Goal: Find specific page/section: Find specific page/section

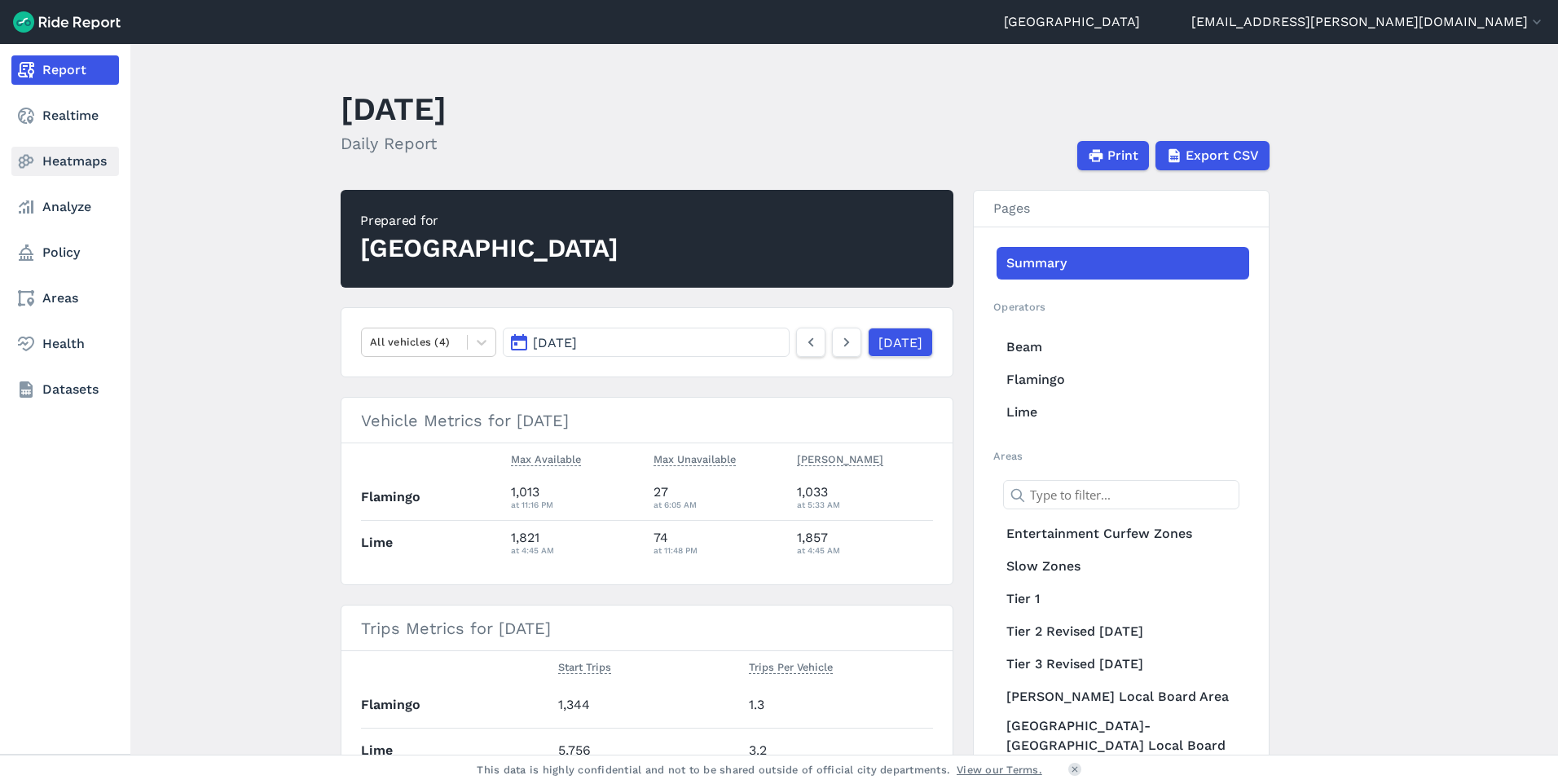
click at [87, 153] on link "Heatmaps" at bounding box center [65, 161] width 108 height 29
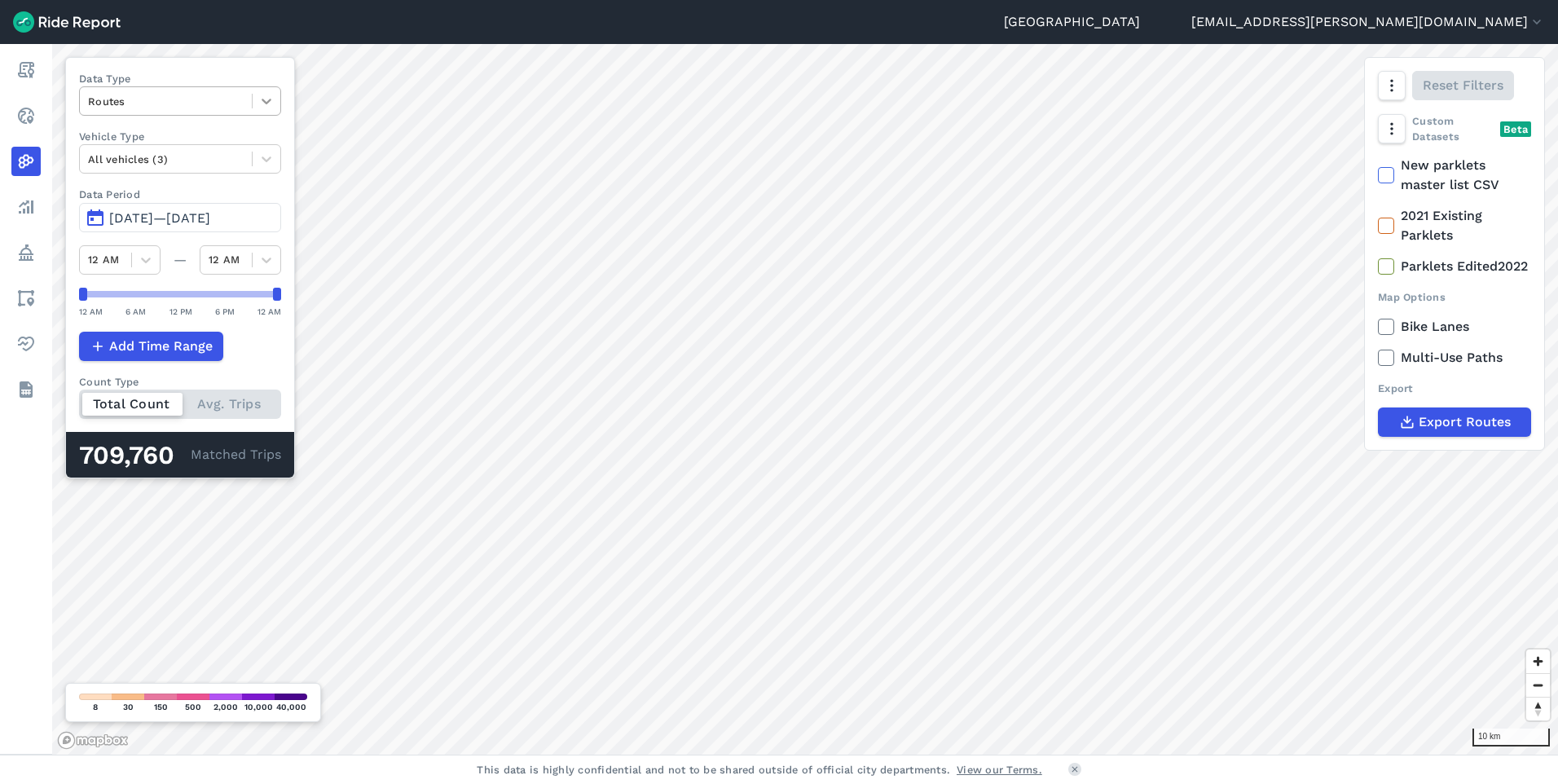
click at [277, 108] on div at bounding box center [266, 101] width 27 height 27
click at [179, 188] on div "Curb Events" at bounding box center [179, 197] width 202 height 28
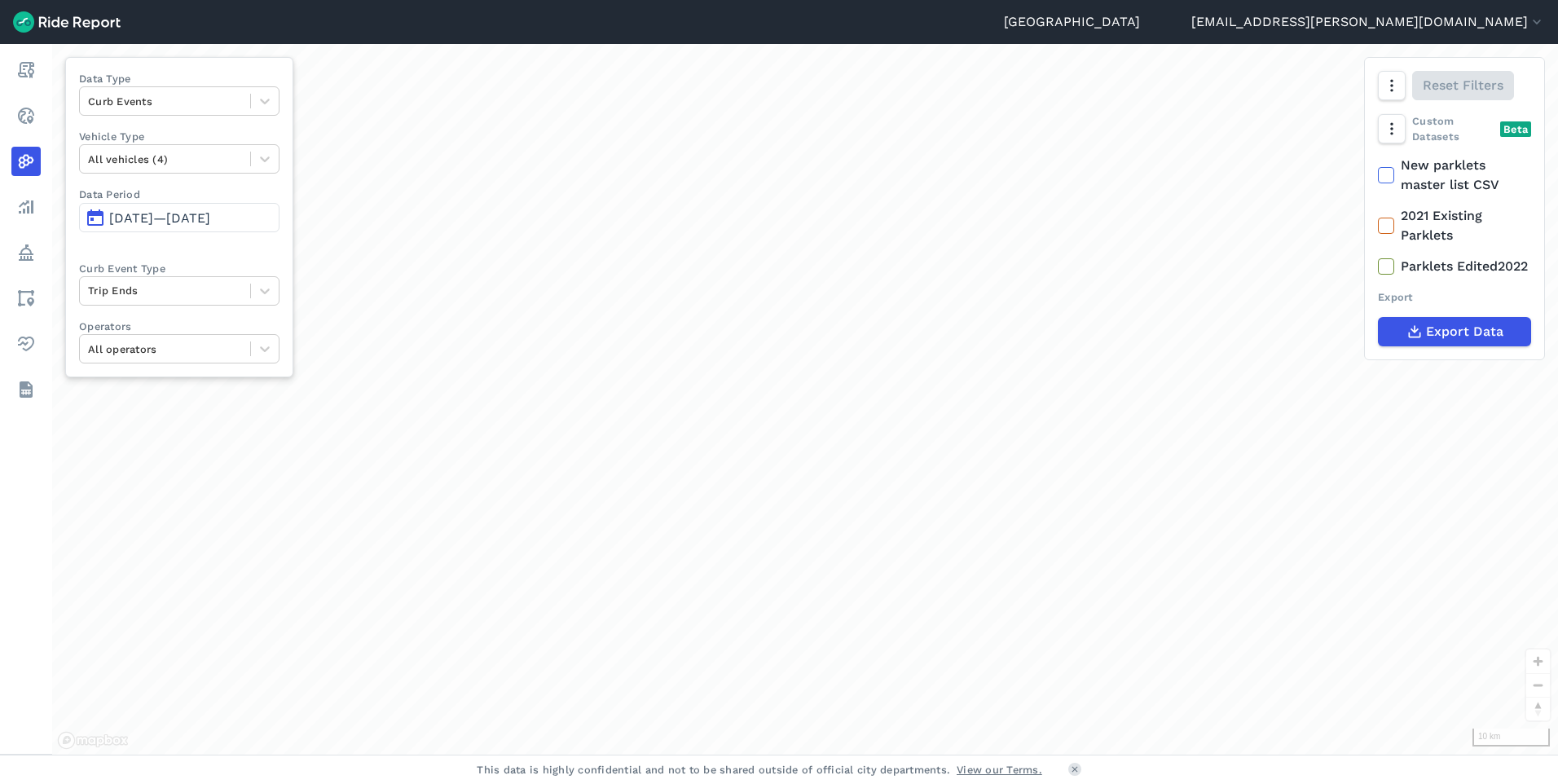
click at [210, 217] on span "[DATE]—[DATE]" at bounding box center [159, 218] width 101 height 16
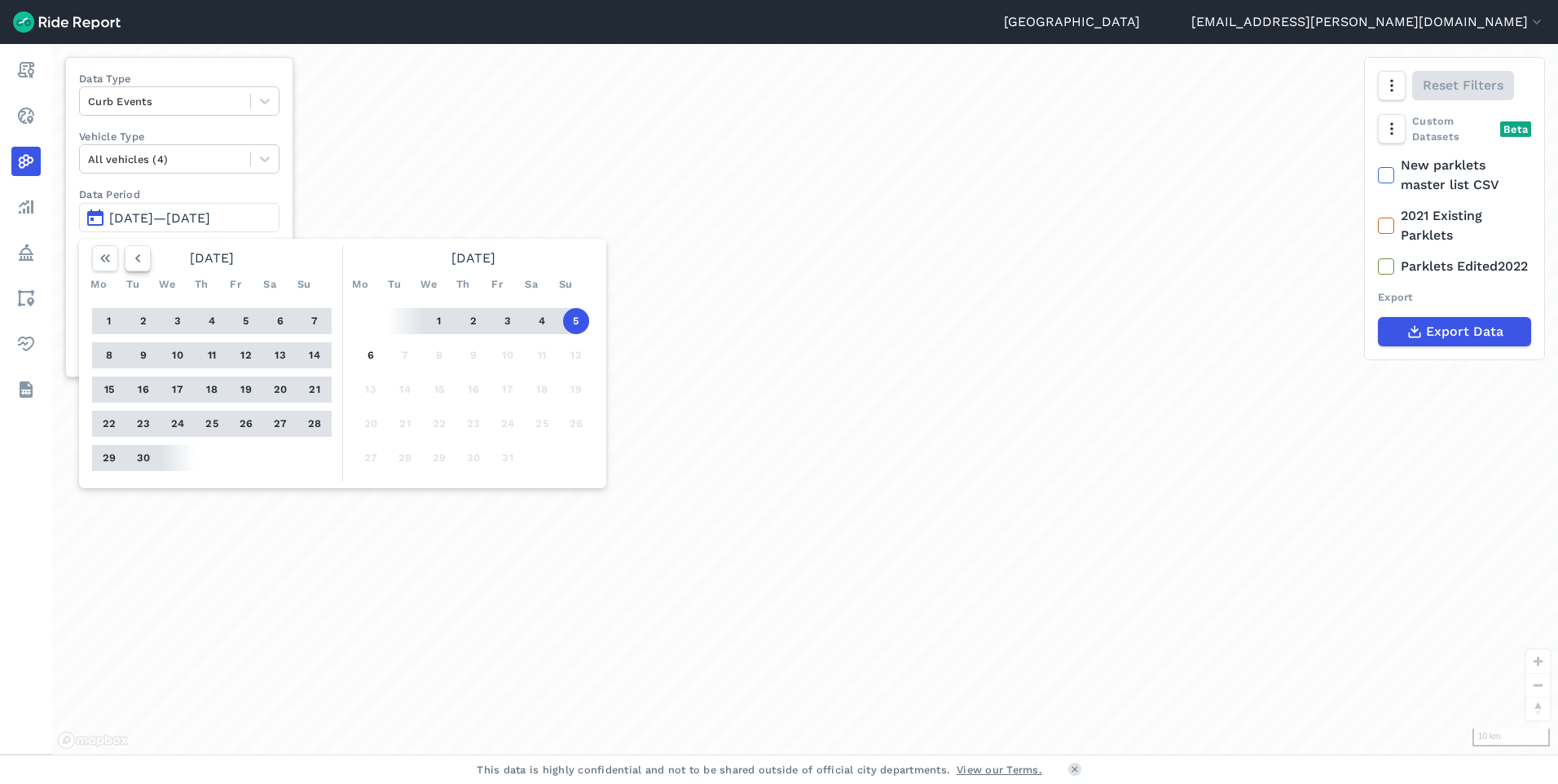
click at [139, 262] on use "button" at bounding box center [137, 258] width 5 height 8
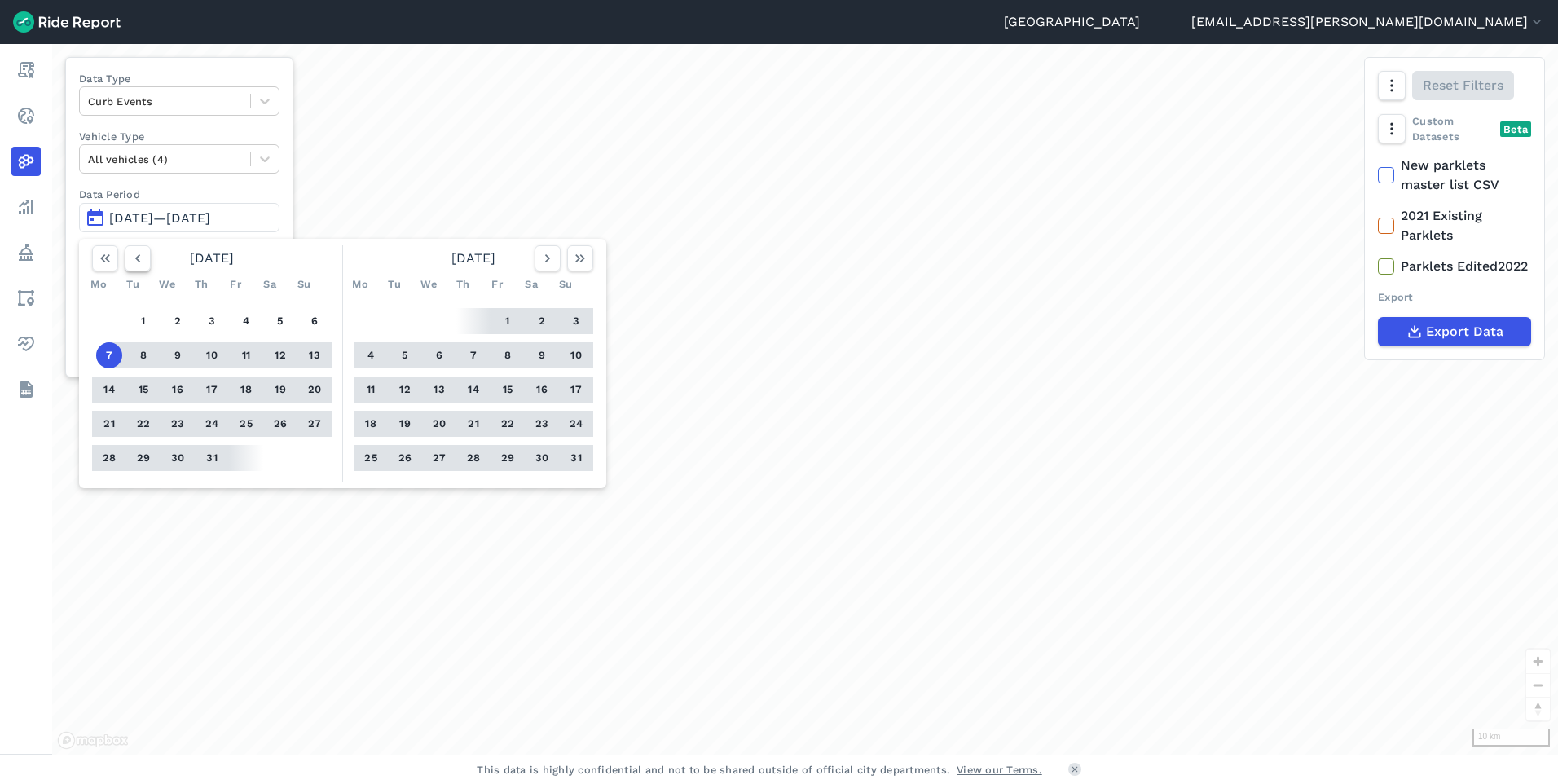
click at [139, 262] on use "button" at bounding box center [137, 258] width 5 height 8
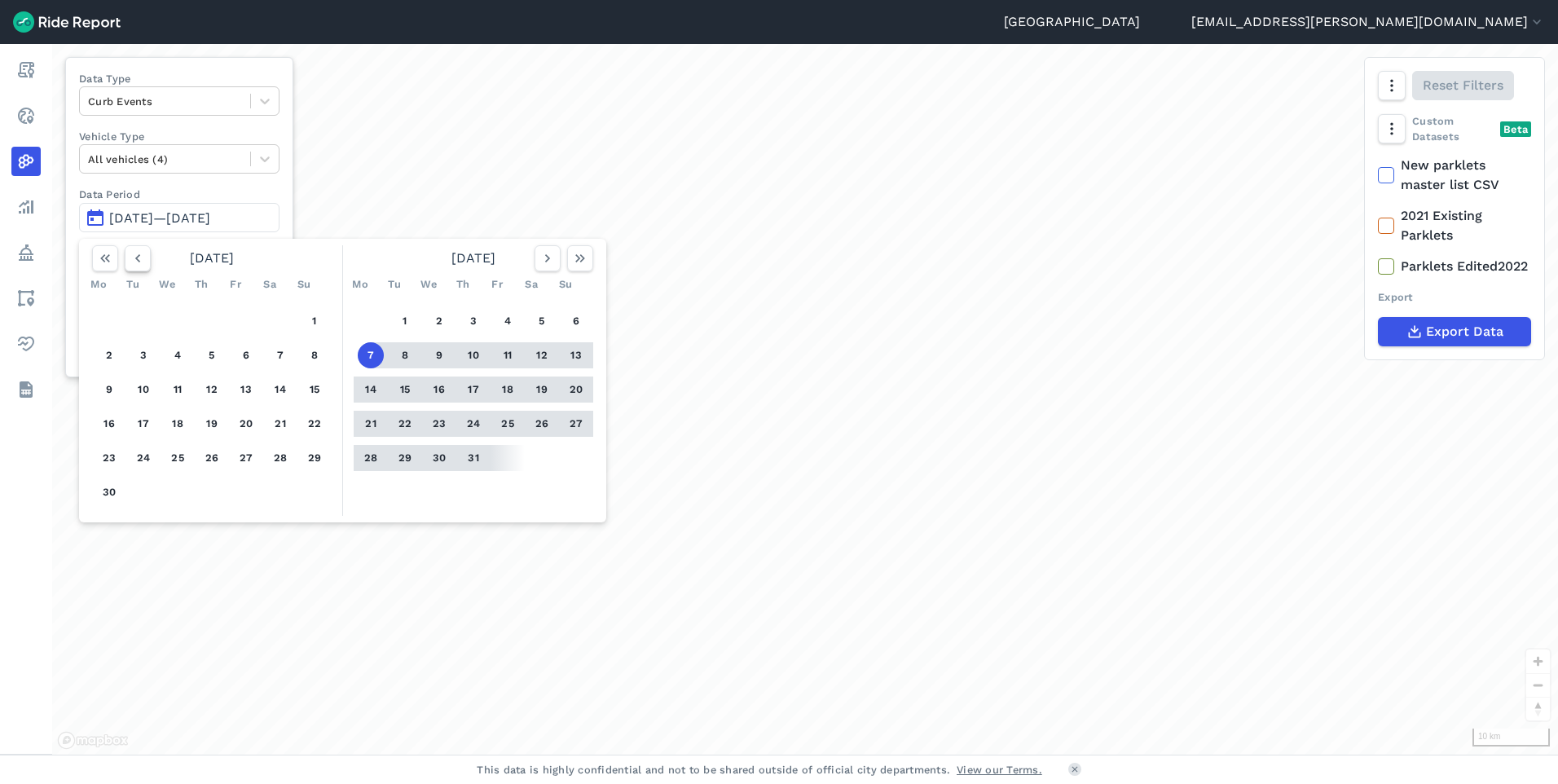
click at [139, 262] on use "button" at bounding box center [137, 258] width 5 height 8
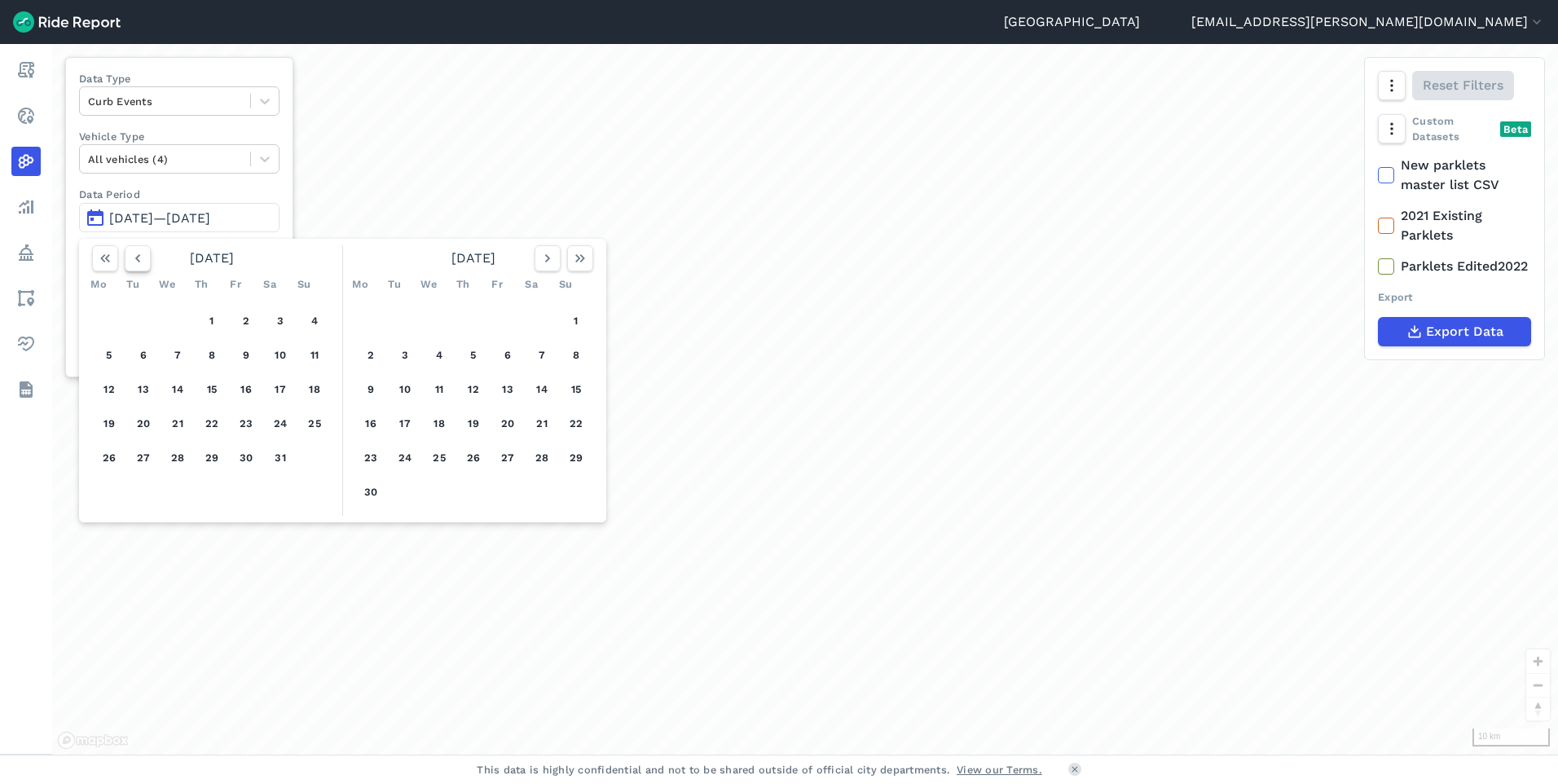
click at [139, 262] on use "button" at bounding box center [137, 258] width 5 height 8
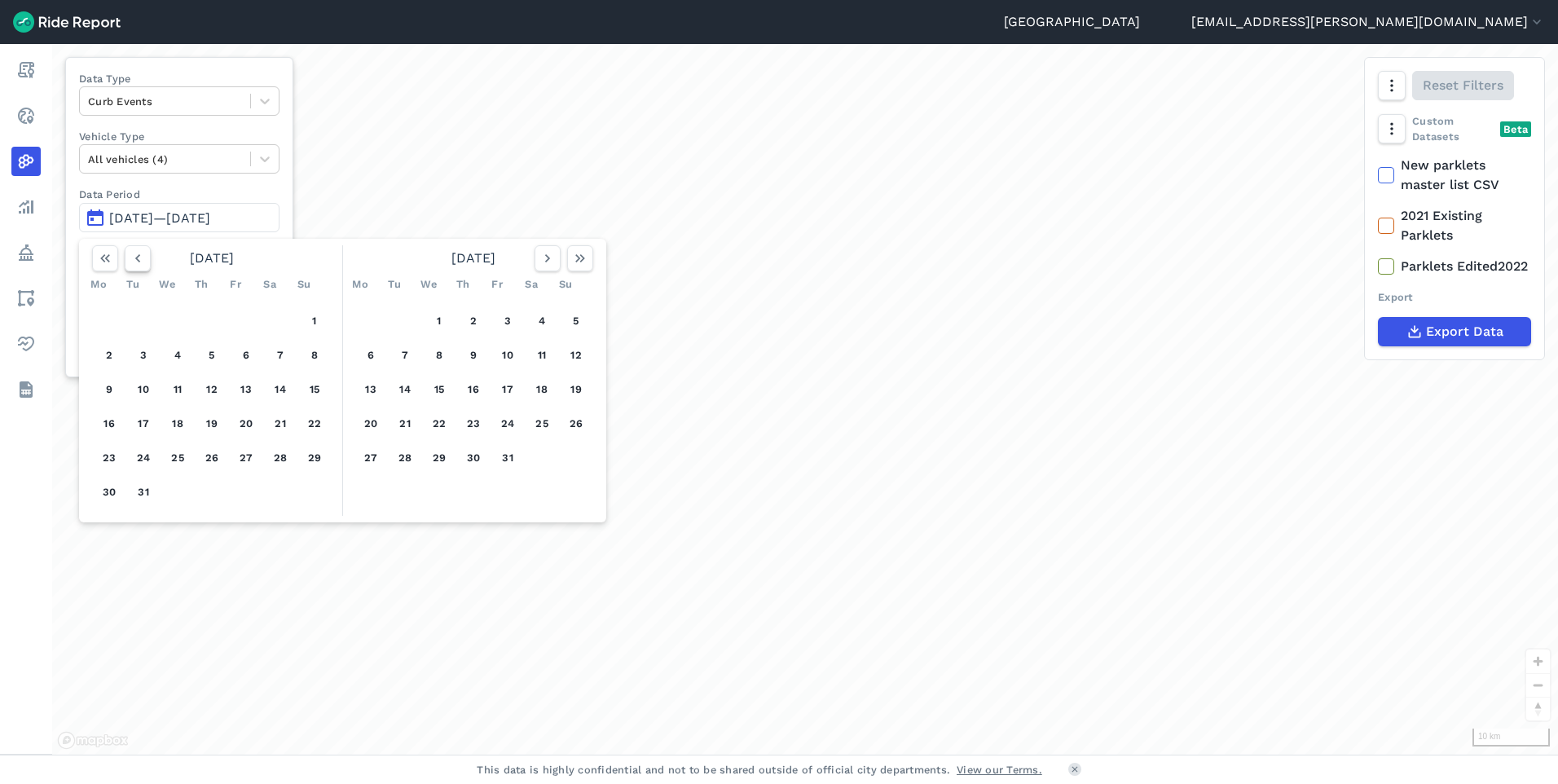
click at [139, 262] on use "button" at bounding box center [137, 258] width 5 height 8
click at [311, 315] on button "1" at bounding box center [315, 321] width 27 height 27
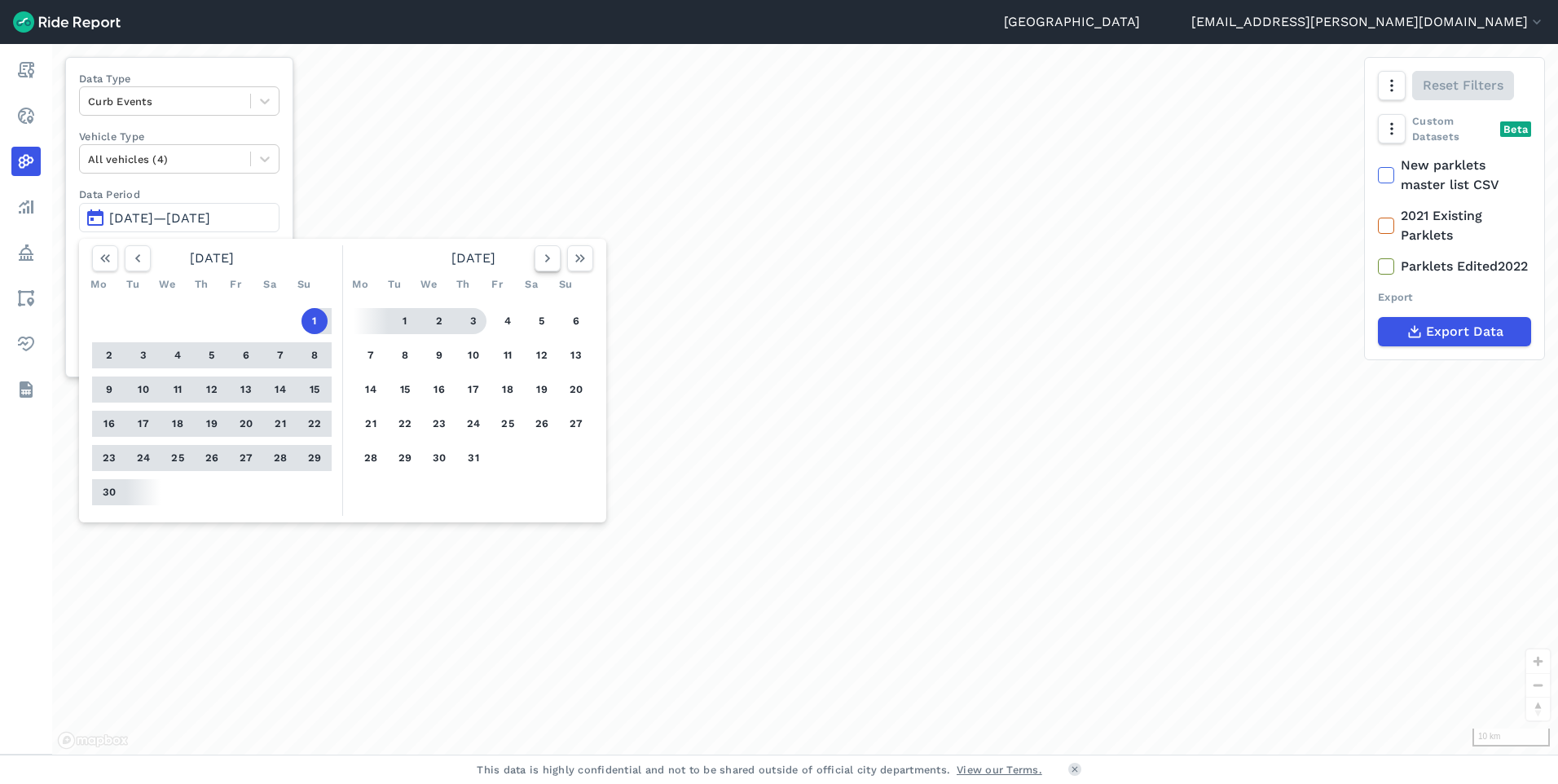
click at [552, 267] on button "button" at bounding box center [547, 258] width 27 height 27
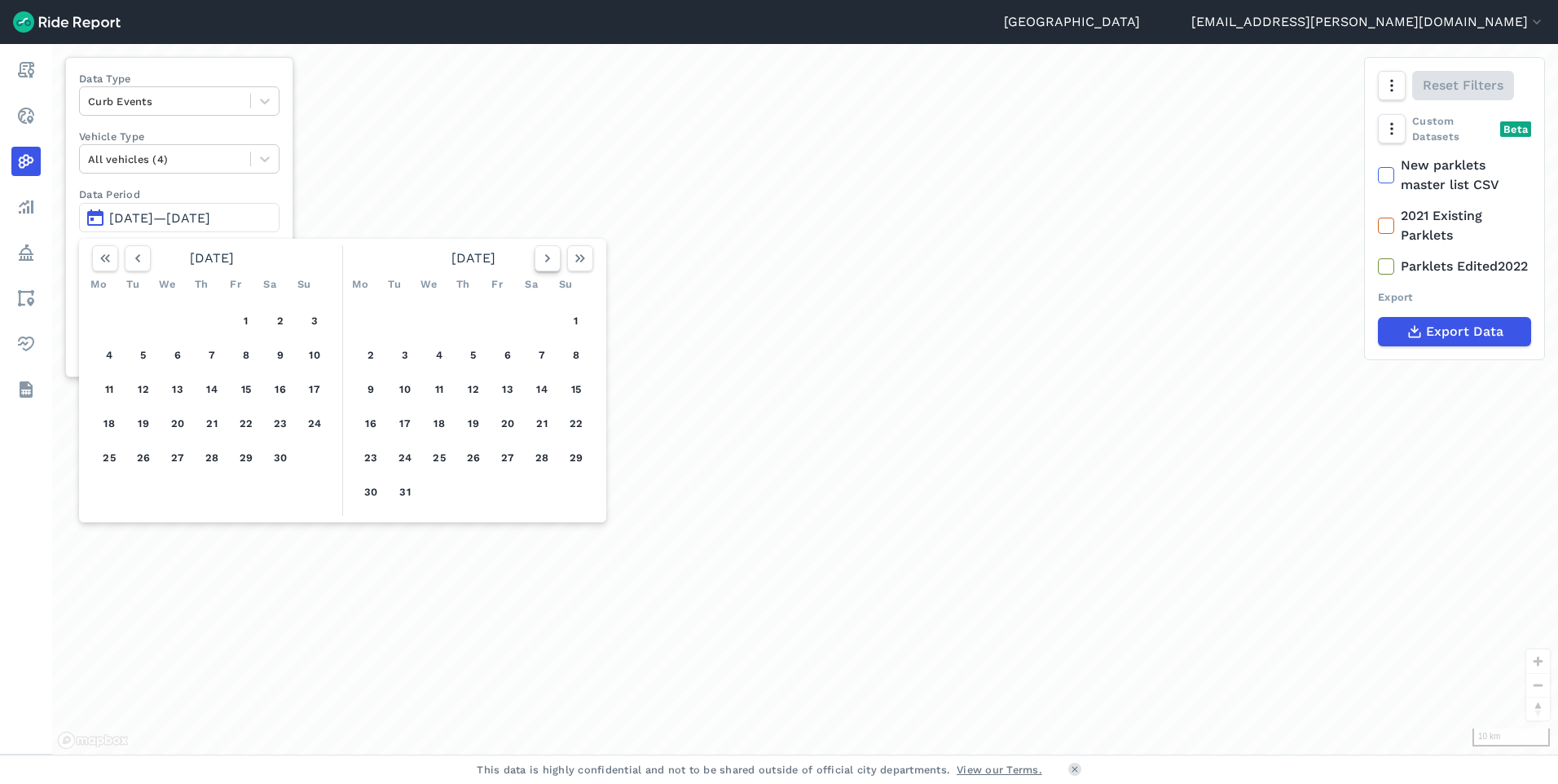
click at [552, 267] on button "button" at bounding box center [547, 258] width 27 height 27
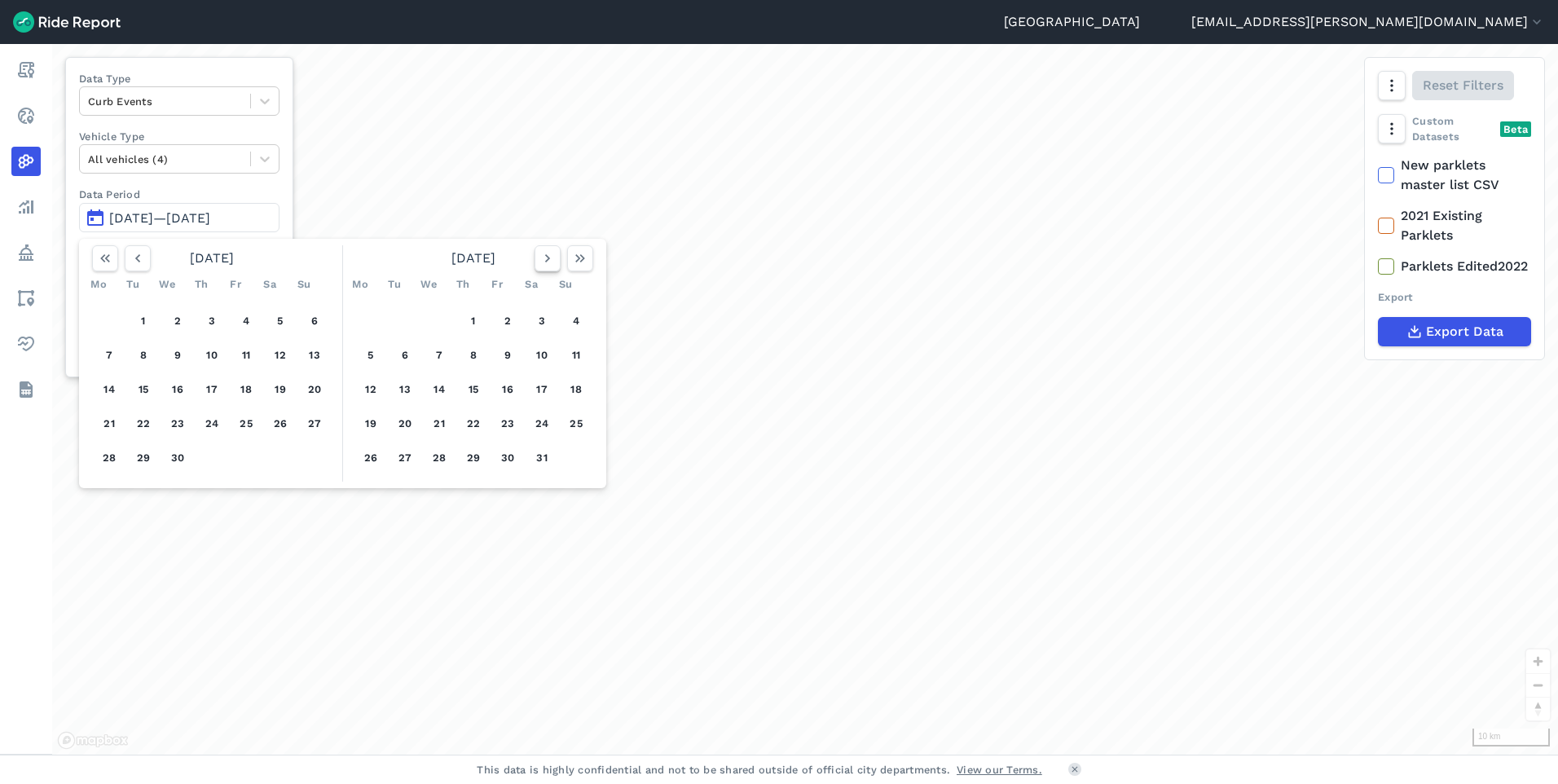
click at [552, 267] on button "button" at bounding box center [547, 258] width 27 height 27
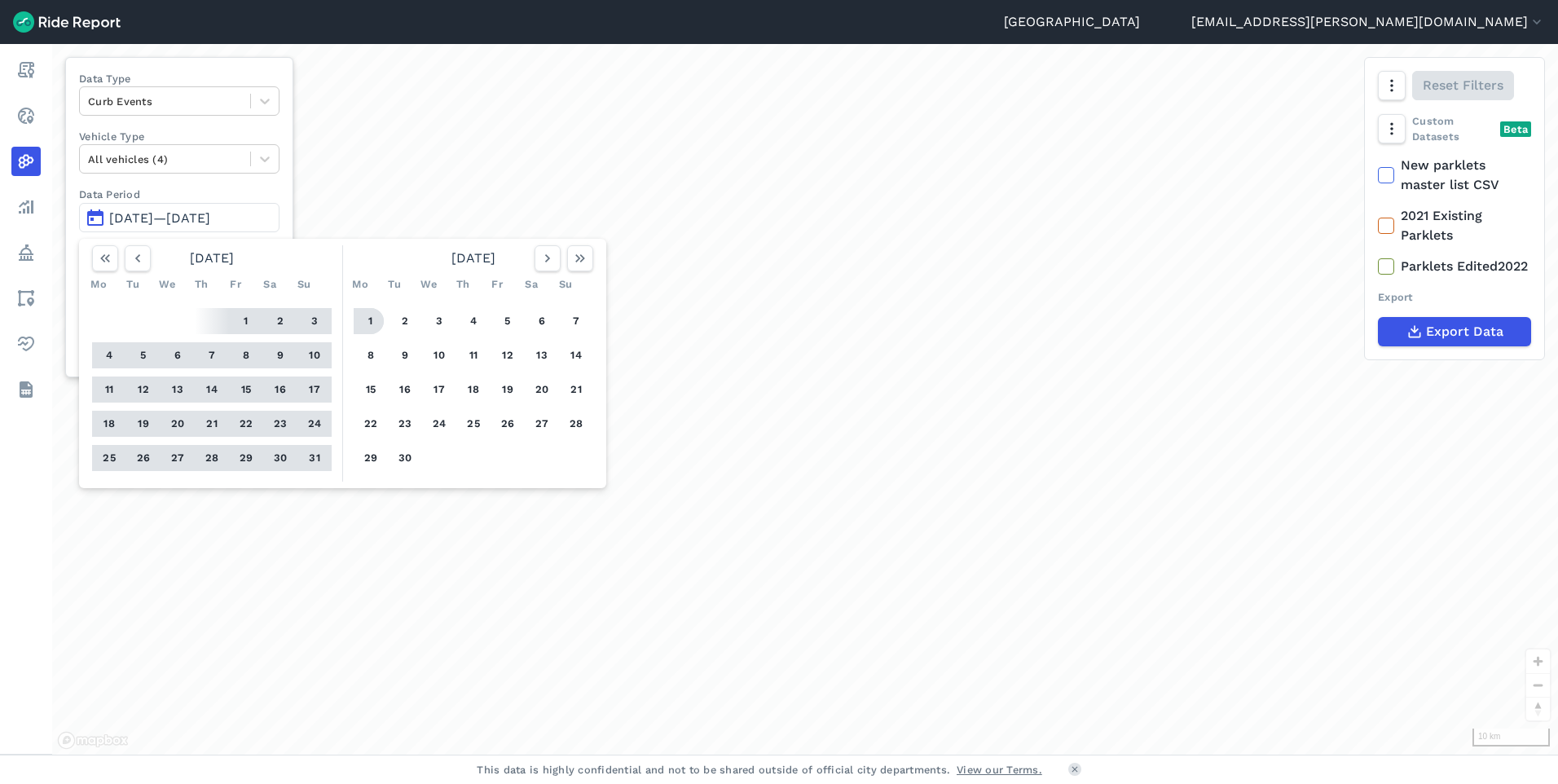
click at [373, 319] on button "1" at bounding box center [371, 321] width 27 height 27
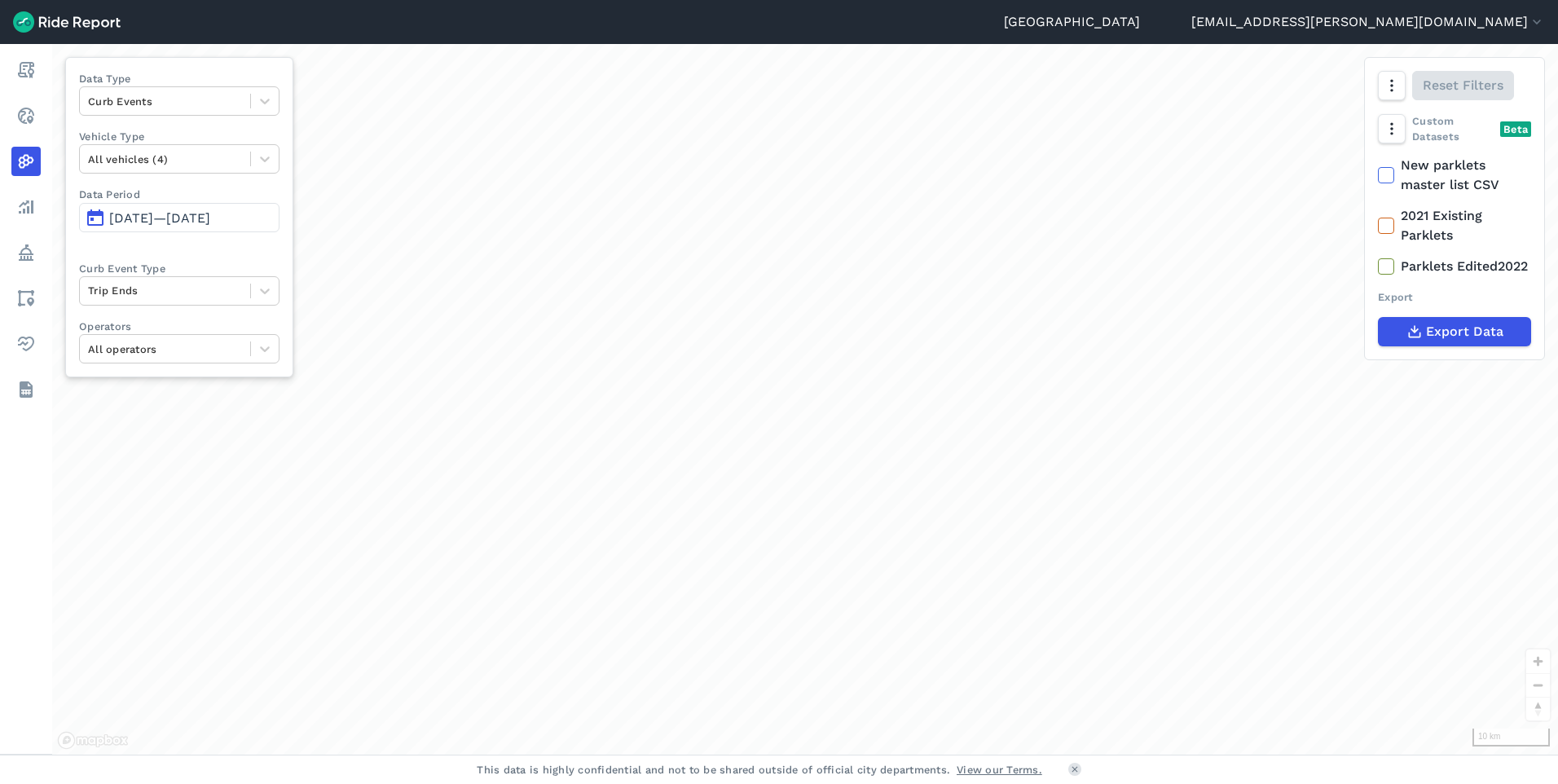
drag, startPoint x: 805, startPoint y: 521, endPoint x: 778, endPoint y: 482, distance: 47.4
click at [778, 482] on div "loading" at bounding box center [805, 399] width 1506 height 711
click at [730, 783] on html "Auckland [EMAIL_ADDRESS][PERSON_NAME][DOMAIN_NAME] Settings Terms Sign Out Repo…" at bounding box center [779, 392] width 1558 height 784
